Goal: Complete application form

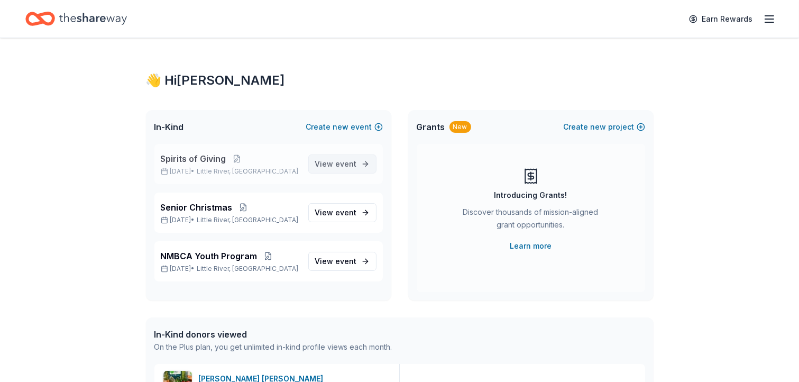
click at [351, 165] on span "event" at bounding box center [346, 163] width 21 height 9
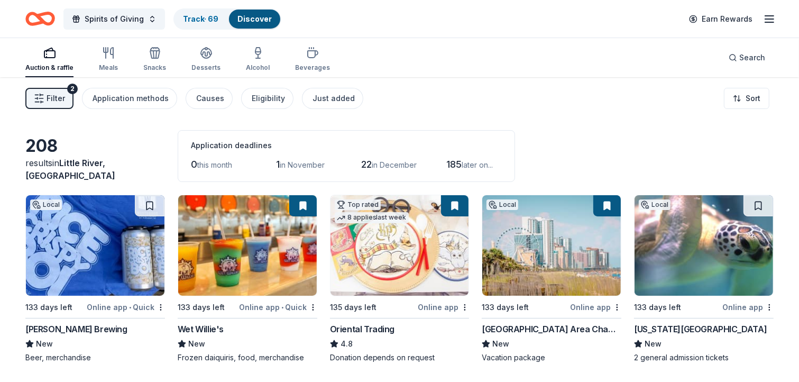
click at [241, 245] on img at bounding box center [247, 245] width 139 height 100
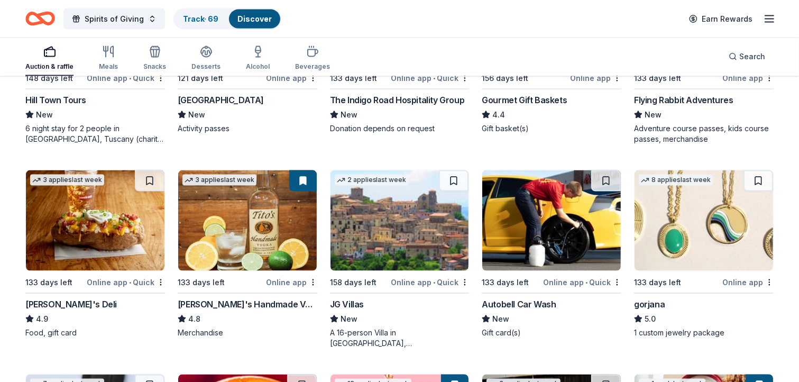
scroll to position [1698, 0]
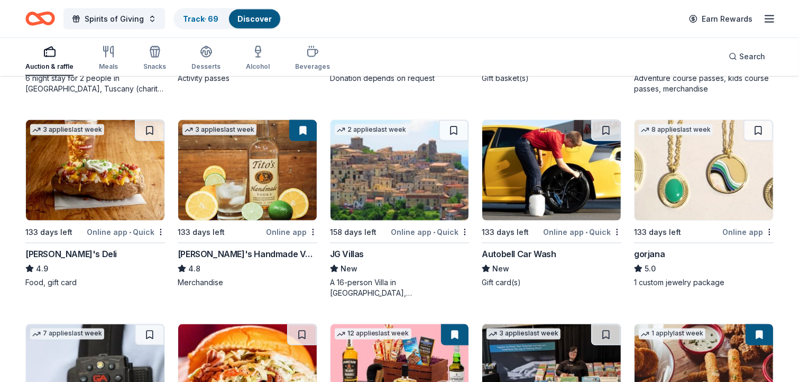
click at [250, 174] on img at bounding box center [247, 170] width 139 height 100
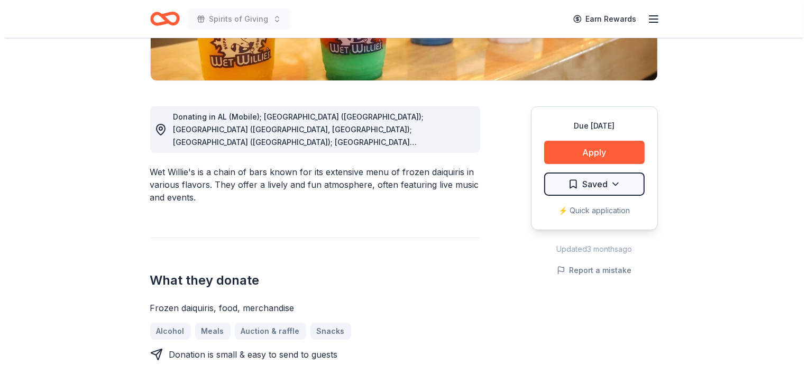
scroll to position [252, 0]
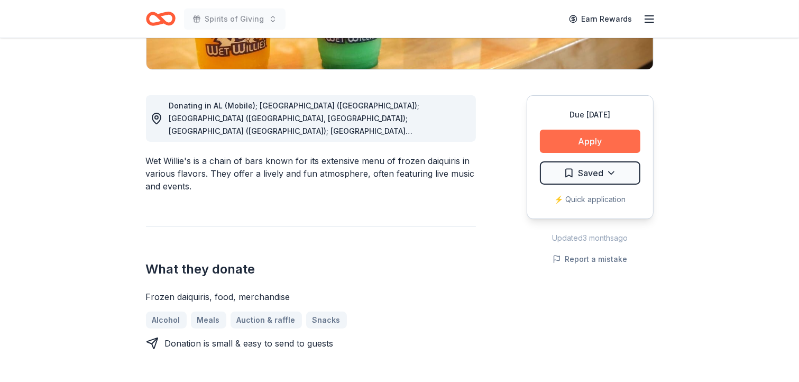
click at [594, 139] on button "Apply" at bounding box center [590, 141] width 100 height 23
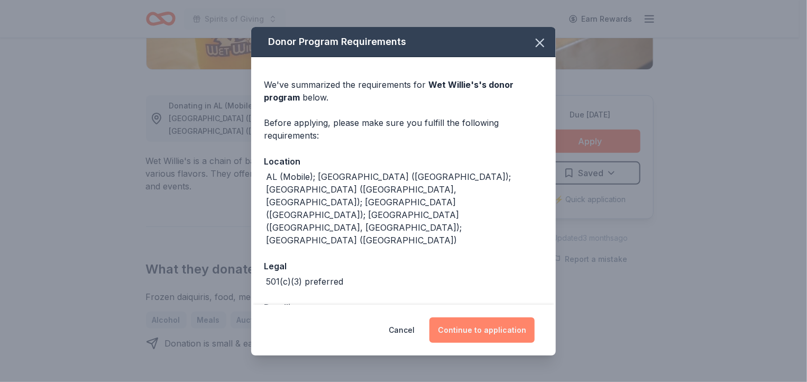
click at [490, 324] on button "Continue to application" at bounding box center [481, 329] width 105 height 25
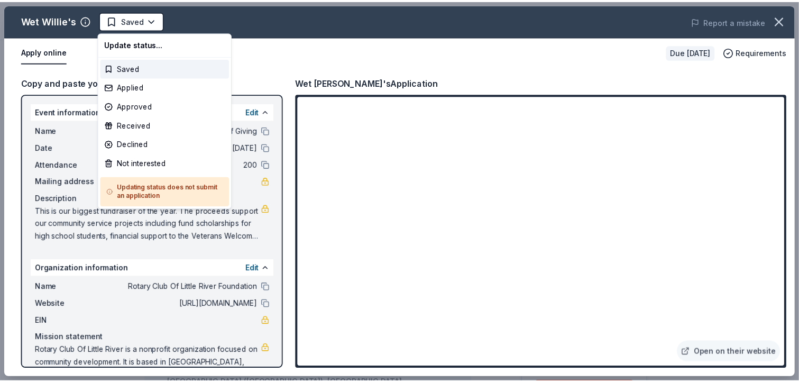
scroll to position [0, 0]
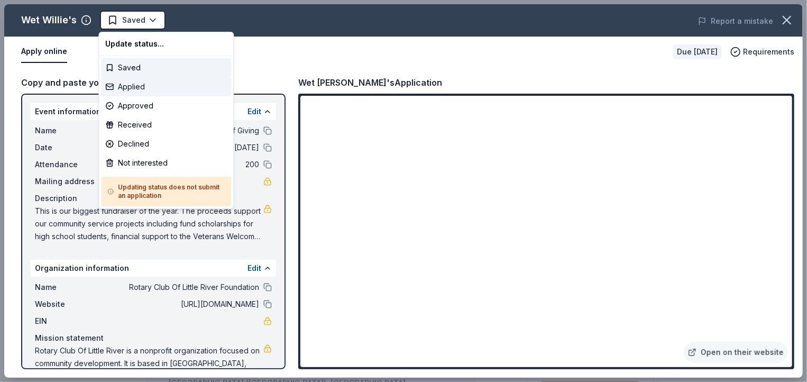
click at [139, 87] on div "Applied" at bounding box center [166, 86] width 130 height 19
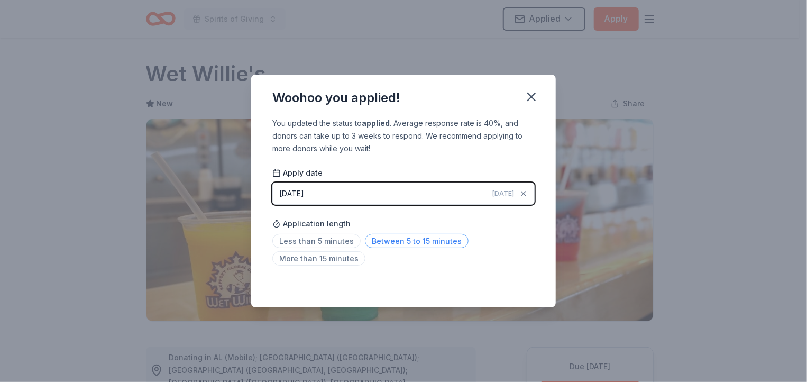
click at [428, 242] on span "Between 5 to 15 minutes" at bounding box center [417, 241] width 104 height 14
click at [534, 96] on icon "button" at bounding box center [531, 96] width 15 height 15
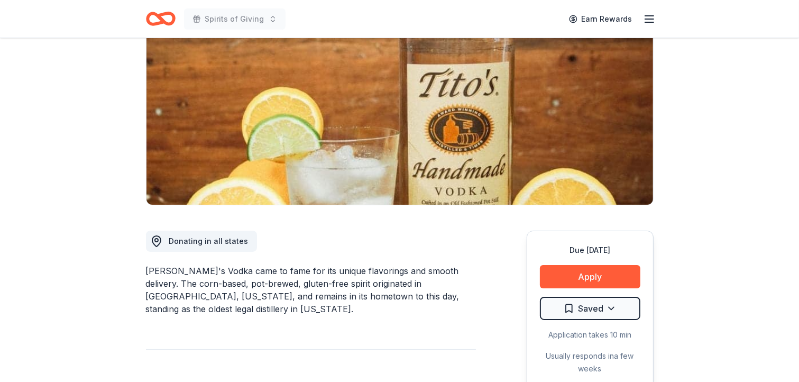
scroll to position [118, 0]
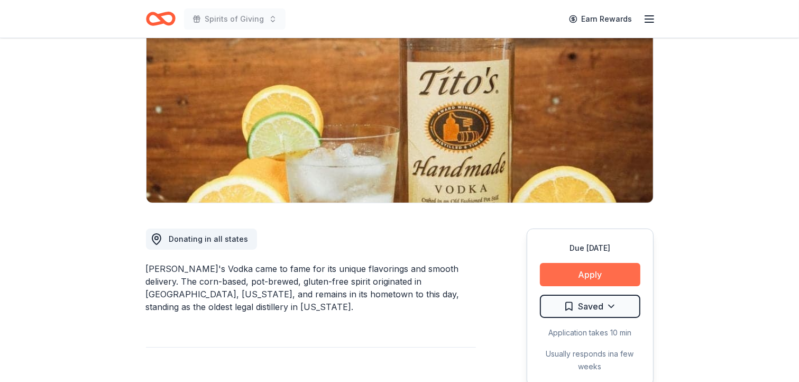
click at [592, 271] on button "Apply" at bounding box center [590, 274] width 100 height 23
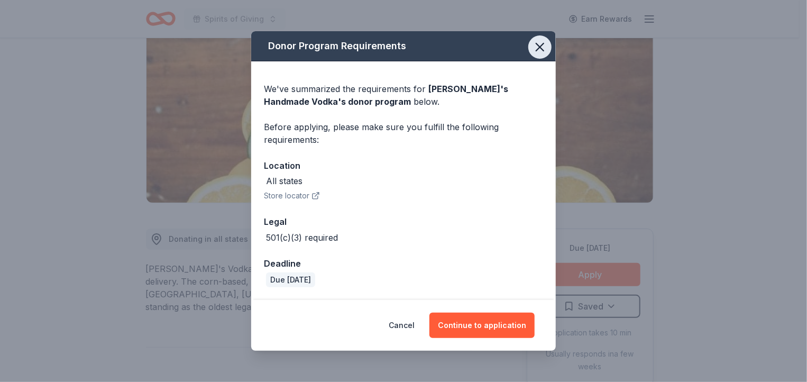
click at [543, 47] on icon "button" at bounding box center [540, 47] width 15 height 15
